Goal: Answer question/provide support: Answer question/provide support

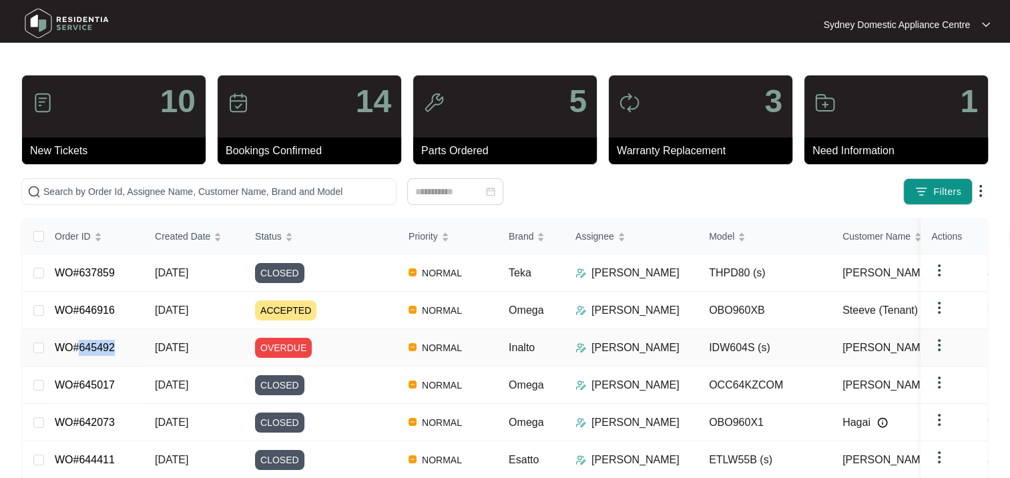
drag, startPoint x: 113, startPoint y: 346, endPoint x: 76, endPoint y: 348, distance: 37.4
click at [76, 348] on td "WO#645492" at bounding box center [94, 347] width 100 height 37
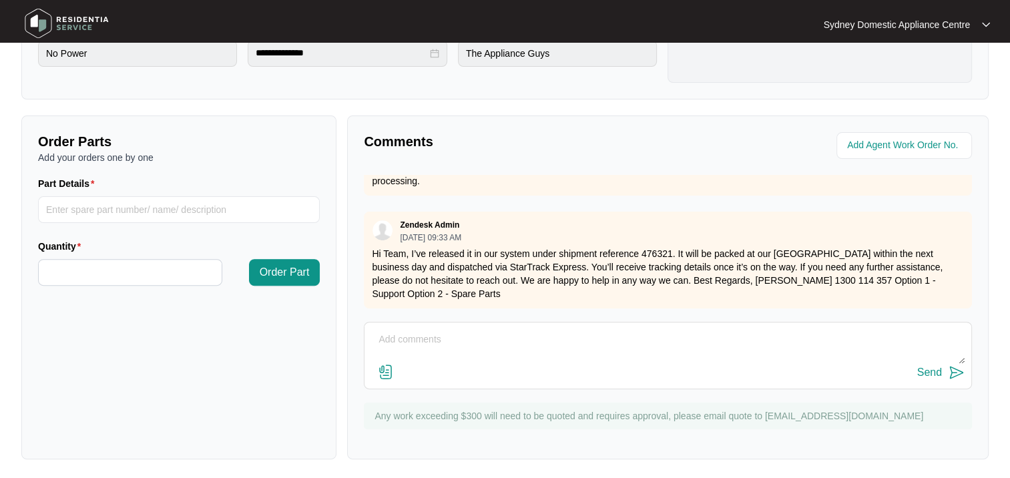
scroll to position [406, 0]
click at [418, 340] on textarea at bounding box center [667, 345] width 593 height 35
type textarea "|"
drag, startPoint x: 934, startPoint y: 356, endPoint x: 932, endPoint y: 369, distance: 13.0
click at [934, 358] on textarea "Do you have tracking details?" at bounding box center [667, 345] width 593 height 35
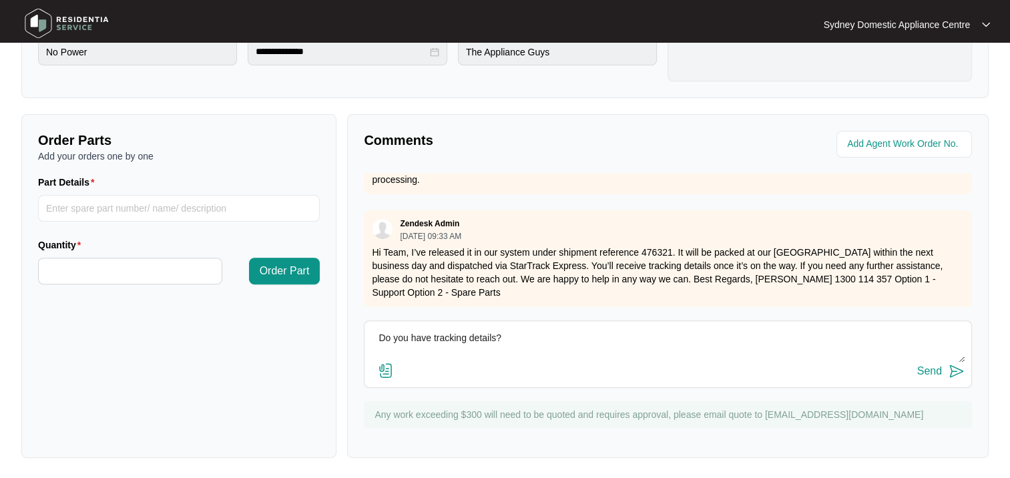
type textarea "Do you have tracking details?"
click at [932, 369] on div "Send" at bounding box center [929, 371] width 25 height 12
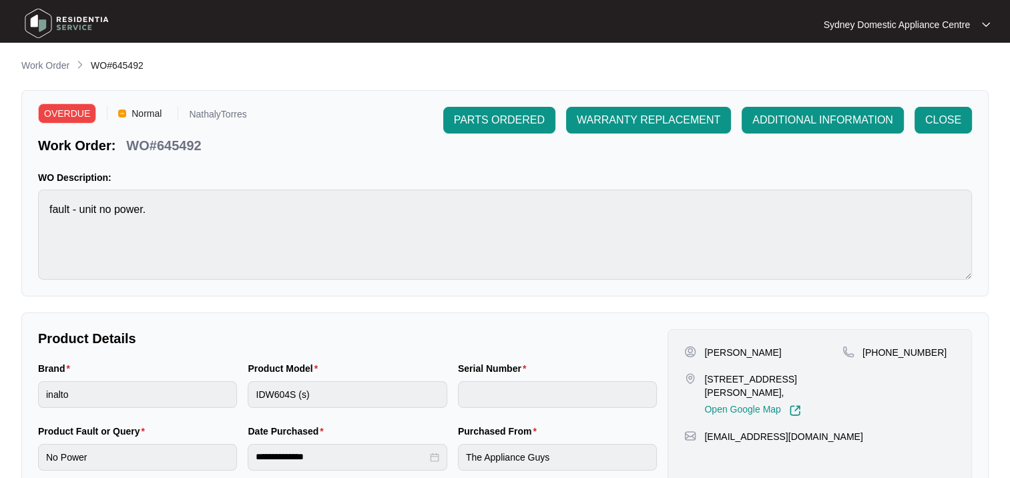
scroll to position [0, 0]
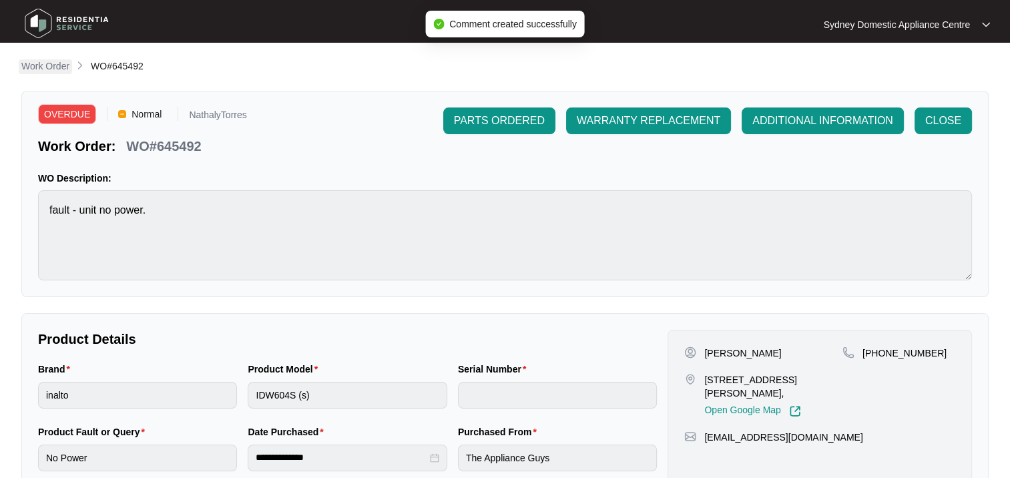
click at [39, 64] on p "Work Order" at bounding box center [45, 65] width 48 height 13
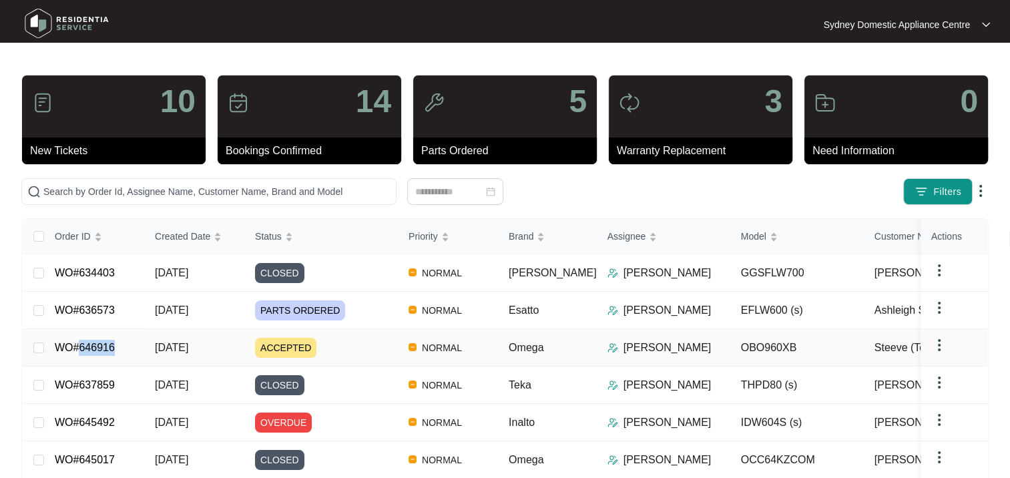
drag, startPoint x: 121, startPoint y: 349, endPoint x: 81, endPoint y: 346, distance: 40.1
click at [81, 346] on td "WO#646916" at bounding box center [94, 347] width 100 height 37
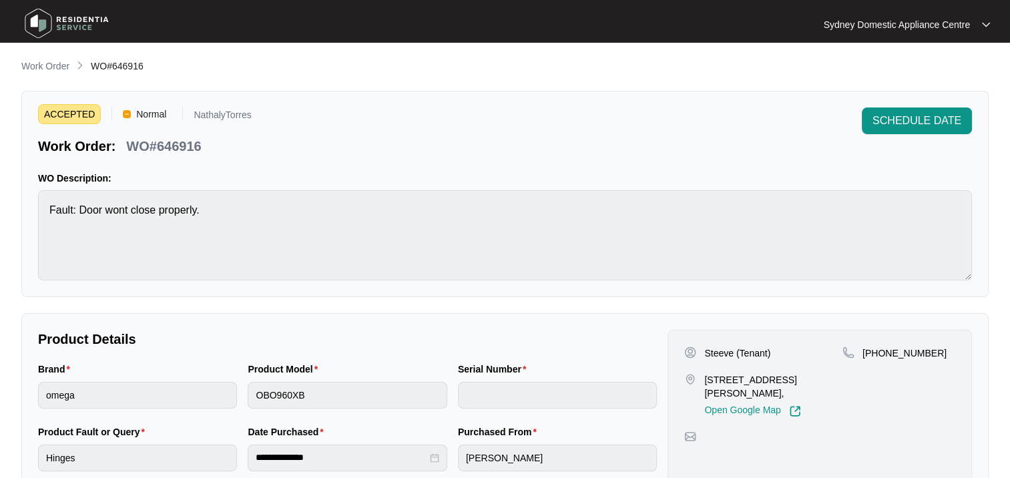
click at [176, 146] on p "WO#646916" at bounding box center [163, 146] width 75 height 19
copy p "646916"
click at [42, 65] on p "Work Order" at bounding box center [45, 65] width 48 height 13
